Goal: Task Accomplishment & Management: Manage account settings

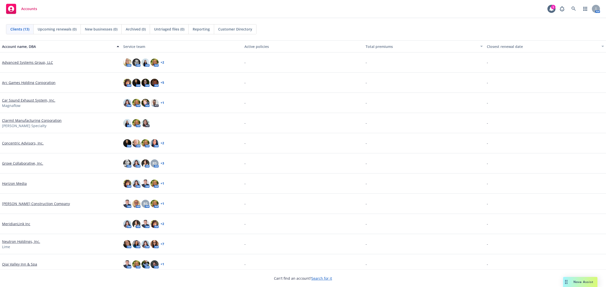
click at [20, 267] on div "Ojai Valley Inn & Spa" at bounding box center [60, 264] width 121 height 20
click at [22, 264] on link "Ojai Valley Inn & Spa" at bounding box center [19, 264] width 35 height 5
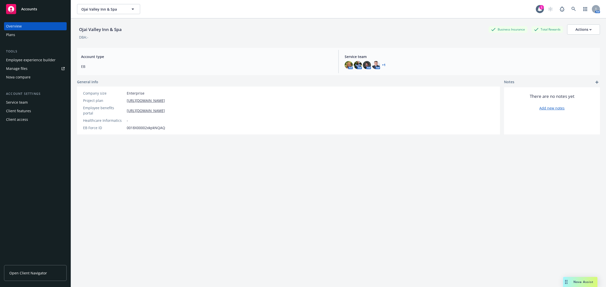
click at [20, 57] on div "Employee experience builder" at bounding box center [30, 60] width 49 height 8
click at [592, 280] on span "Nova Assist" at bounding box center [583, 282] width 20 height 4
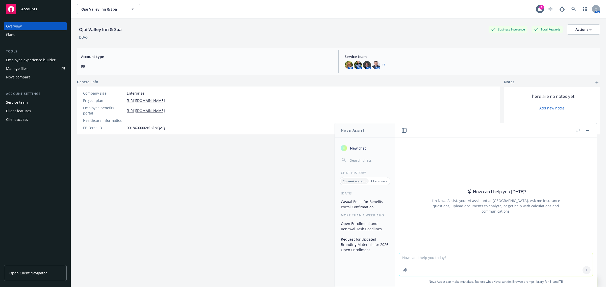
click at [451, 258] on textarea at bounding box center [495, 264] width 193 height 23
paste textarea "LOREMIPSUMDO SI AME CONSECTE 1.Adip el sedd eius tem Incidi Utlabore # et dol M…"
type textarea "lor ips dolors ametc adipiscingel se doe temporinc utlabore ETD MAGNAALIQUAE AD…"
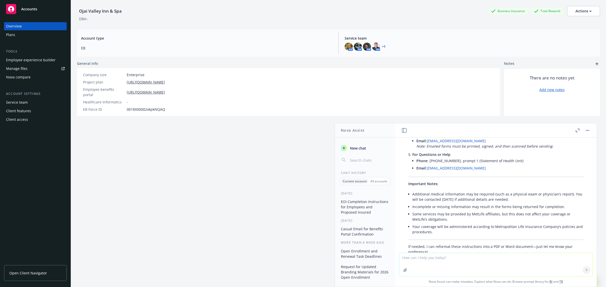
scroll to position [448, 0]
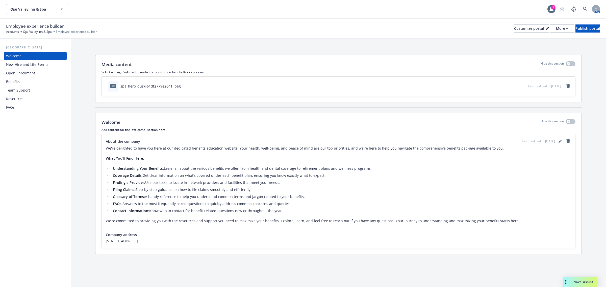
click at [23, 76] on div "Open Enrollment" at bounding box center [20, 73] width 29 height 8
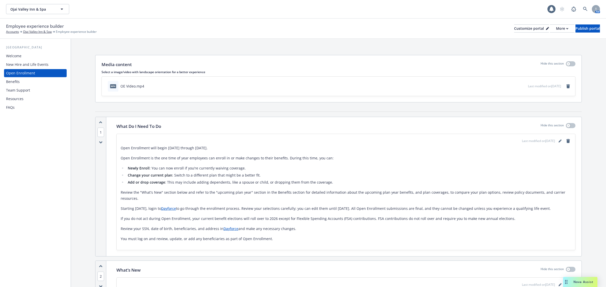
click at [23, 81] on div "Benefits" at bounding box center [35, 82] width 59 height 8
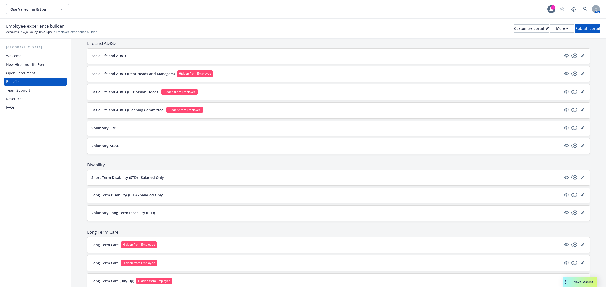
scroll to position [252, 0]
click at [109, 128] on p "Voluntary Life" at bounding box center [103, 128] width 24 height 5
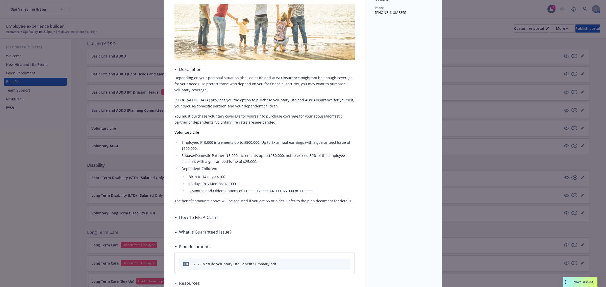
scroll to position [141, 0]
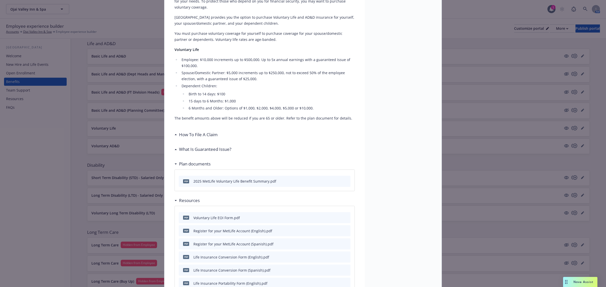
click at [193, 151] on h3 "What Is Guaranteed Issue?" at bounding box center [205, 149] width 52 height 7
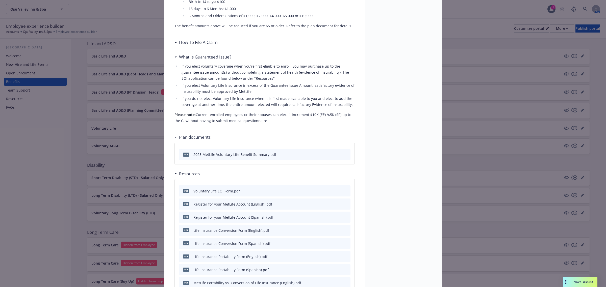
scroll to position [268, 0]
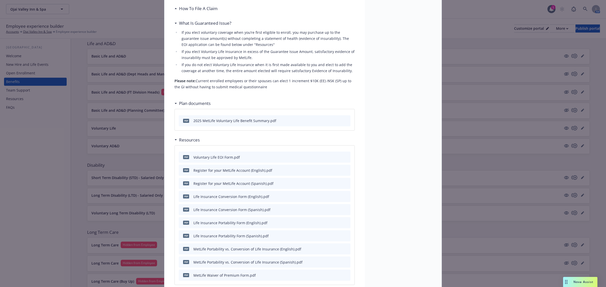
click at [343, 157] on icon "preview file" at bounding box center [345, 157] width 5 height 4
click at [584, 279] on div "Nova Assist" at bounding box center [580, 282] width 34 height 10
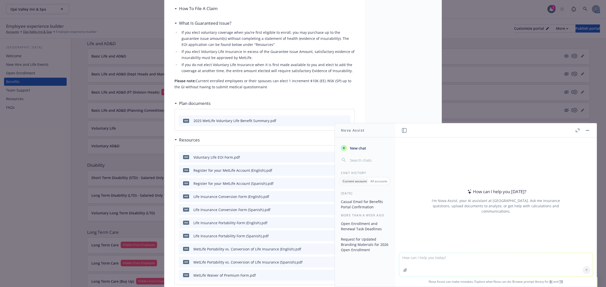
click at [444, 260] on textarea at bounding box center [495, 264] width 193 height 23
paste textarea "c"
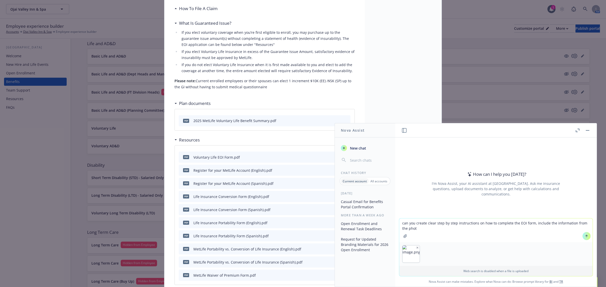
type textarea "can you create clear step by step instructions on how to complete the EOI form,…"
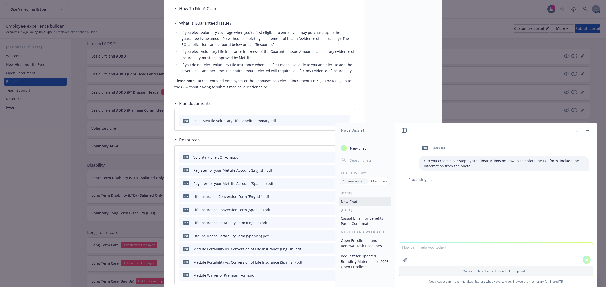
click at [476, 203] on div "png image.png can you create clear step by step instructions on how to complete…" at bounding box center [495, 190] width 201 height 105
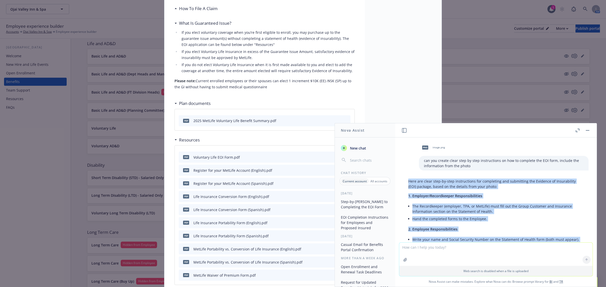
scroll to position [0, 0]
drag, startPoint x: 514, startPoint y: 215, endPoint x: 400, endPoint y: 184, distance: 117.9
copy div "Lore ips dolor sita-co-adip elitseddoeiu tem incididunt utl etdolorema ali Enim…"
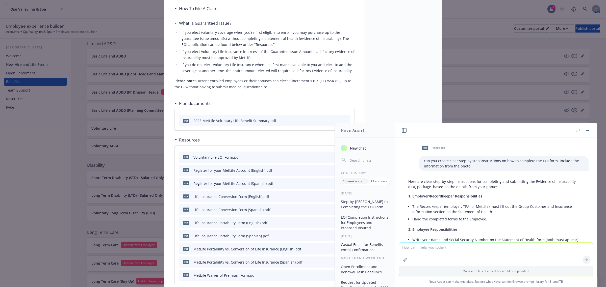
click at [256, 161] on div "pdf Voluntary Life EOI Form.pdf" at bounding box center [265, 157] width 172 height 11
click at [277, 157] on div "pdf Voluntary Life EOI Form.pdf" at bounding box center [265, 157] width 172 height 11
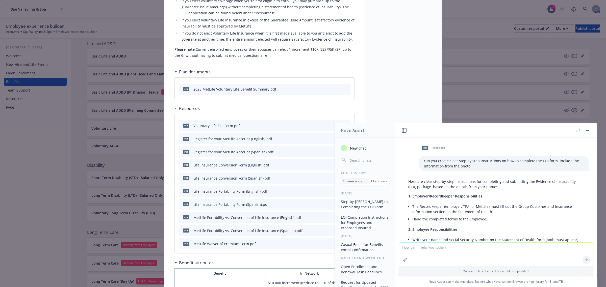
scroll to position [331, 0]
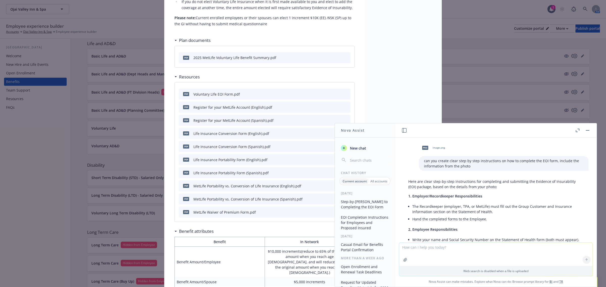
click at [344, 94] on icon "preview file" at bounding box center [345, 94] width 5 height 4
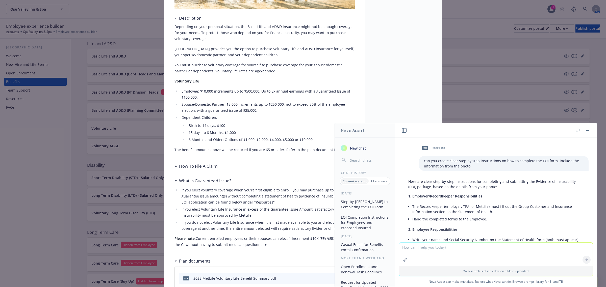
scroll to position [0, 0]
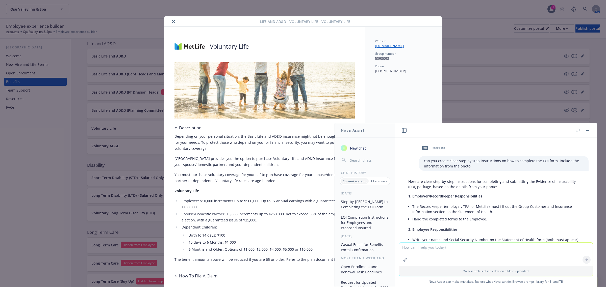
click at [170, 19] on button "close" at bounding box center [173, 21] width 6 height 6
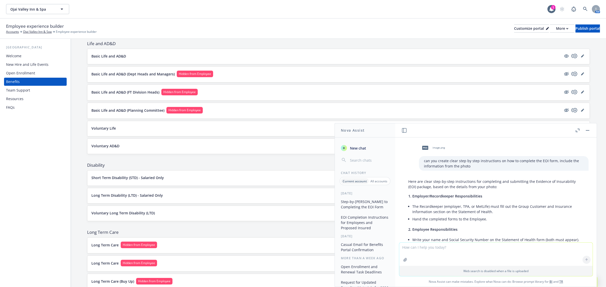
click at [586, 129] on button "button" at bounding box center [587, 130] width 6 height 6
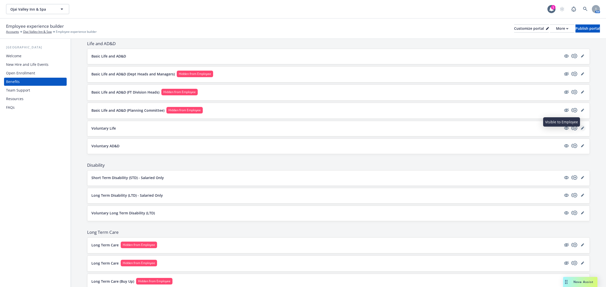
click at [581, 130] on icon "editPencil" at bounding box center [582, 128] width 3 height 3
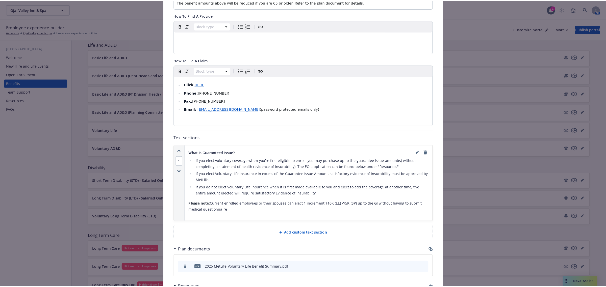
scroll to position [268, 0]
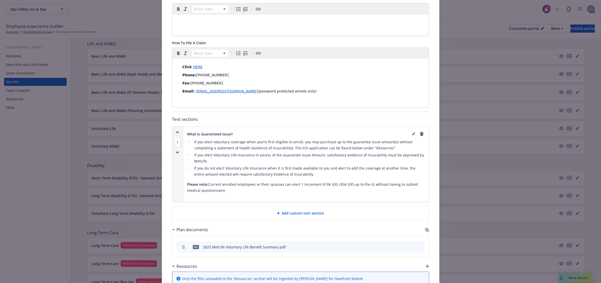
click at [299, 210] on span "Add custom text section" at bounding box center [303, 212] width 42 height 5
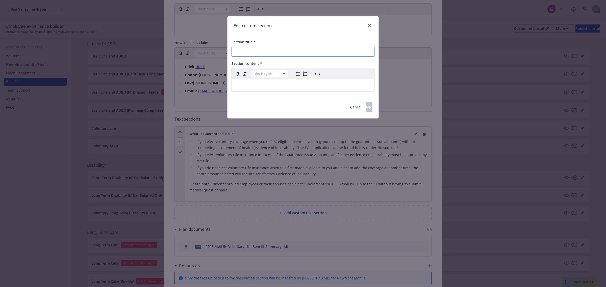
click at [288, 47] on input "Section title *" at bounding box center [302, 52] width 143 height 10
type input "Evidence of Insurability (EOI)"
click at [285, 86] on p "editable markdown" at bounding box center [303, 86] width 136 height 6
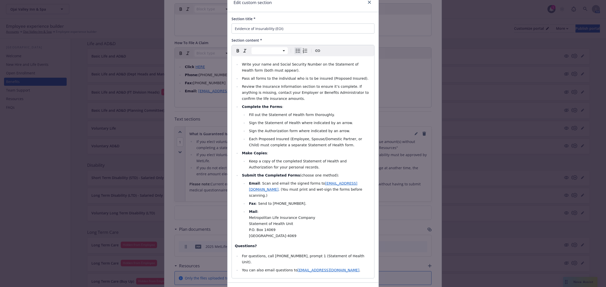
scroll to position [0, 0]
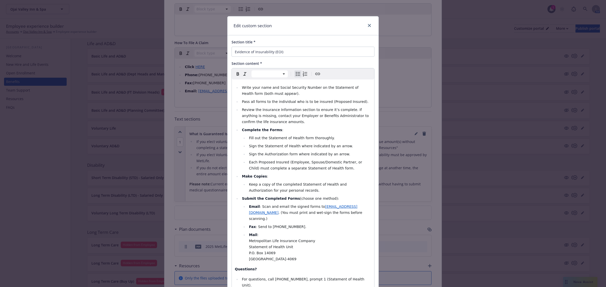
click at [274, 94] on li "Write your name and Social Security Number on the Statement of Health form (bot…" at bounding box center [305, 91] width 131 height 12
click at [240, 85] on li "Write your name and Social Security Number on the Statement of Health form (bot…" at bounding box center [305, 91] width 131 height 12
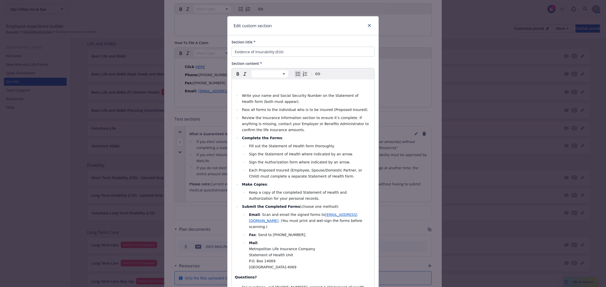
select select "paragraph"
click at [274, 86] on span "Please refer to the EOI Forfm located under resources below to complete." at bounding box center [300, 86] width 130 height 4
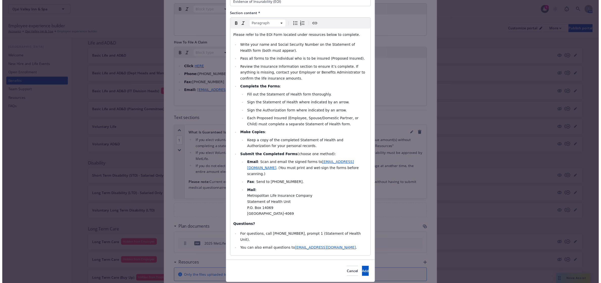
scroll to position [54, 0]
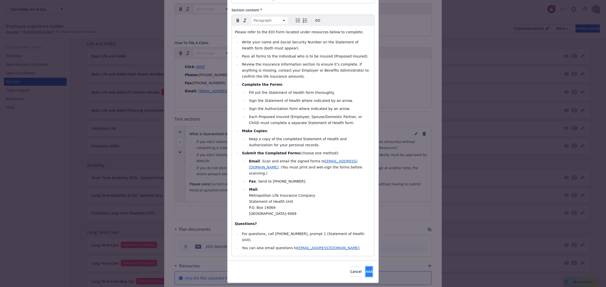
click at [366, 267] on button "Add" at bounding box center [369, 272] width 7 height 10
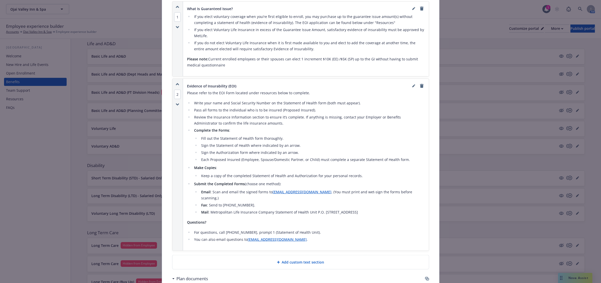
scroll to position [394, 0]
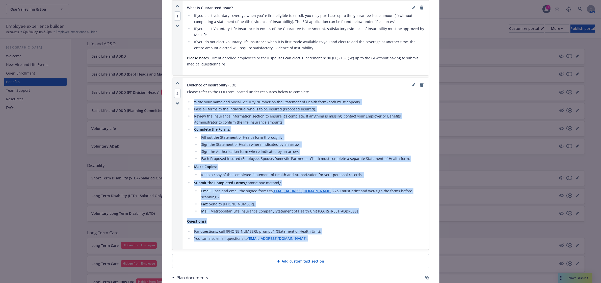
drag, startPoint x: 302, startPoint y: 223, endPoint x: 184, endPoint y: 90, distance: 177.9
click at [184, 90] on div "Evidence of Insurability (EOI) Please refer to the EOI Form located under resou…" at bounding box center [306, 164] width 246 height 172
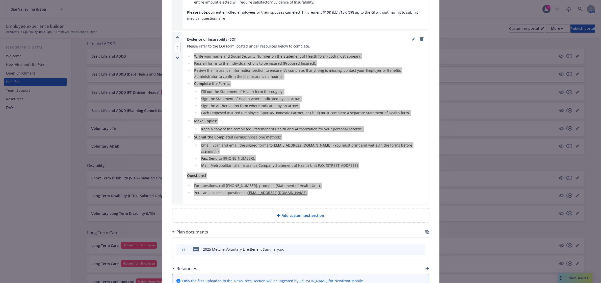
scroll to position [520, 0]
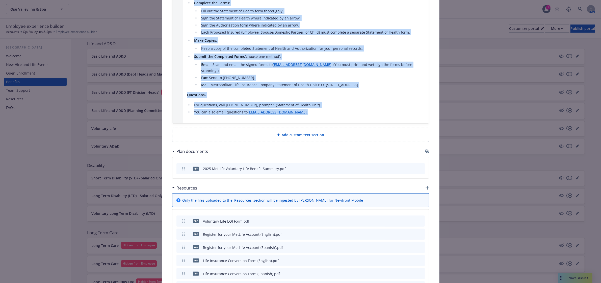
click at [339, 101] on div "Please refer to the EOI Form located under resources below to complete. Write y…" at bounding box center [306, 41] width 238 height 157
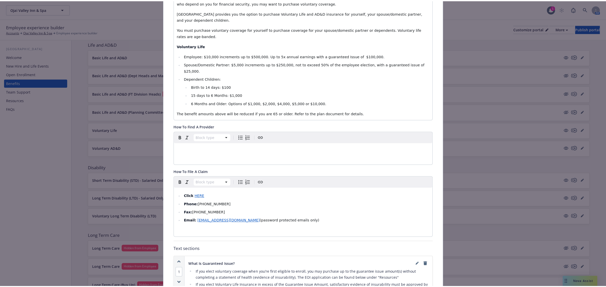
scroll to position [0, 0]
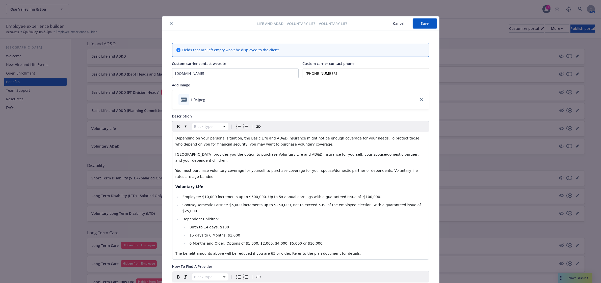
click at [420, 23] on button "Save" at bounding box center [425, 23] width 24 height 10
click at [170, 22] on icon "close" at bounding box center [171, 23] width 3 height 3
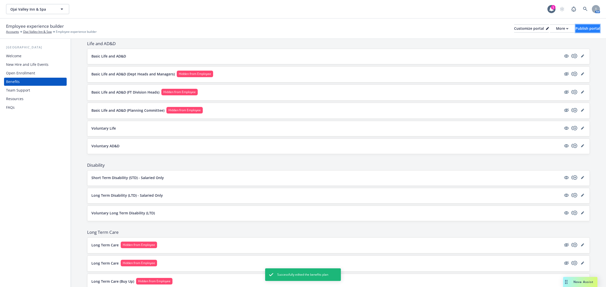
click at [575, 29] on div "Publish portal" at bounding box center [587, 29] width 24 height 8
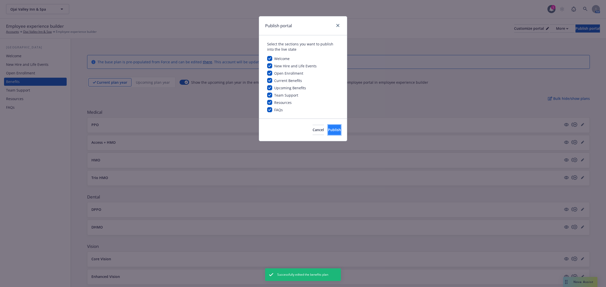
click at [328, 128] on span "Publish" at bounding box center [334, 129] width 13 height 5
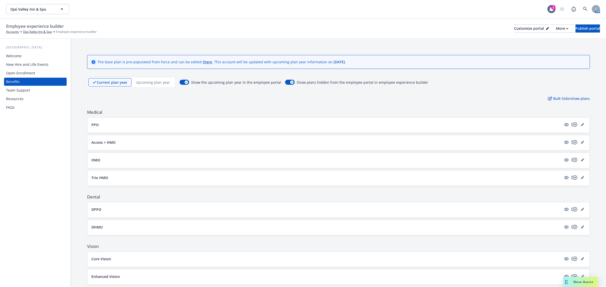
click at [215, 260] on button "Core Vision" at bounding box center [326, 258] width 470 height 5
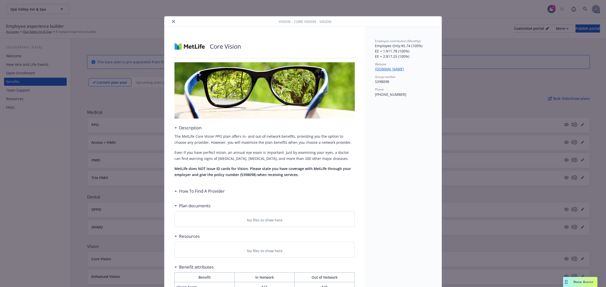
scroll to position [15, 0]
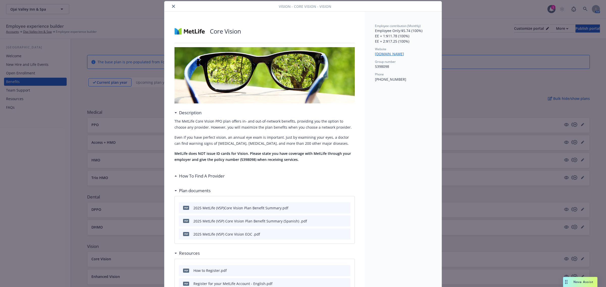
click at [321, 264] on div "pdf How to Register.pdf pdf Register for your MetLife Account - English.pdf pdf…" at bounding box center [265, 289] width 180 height 61
